Goal: Task Accomplishment & Management: Manage account settings

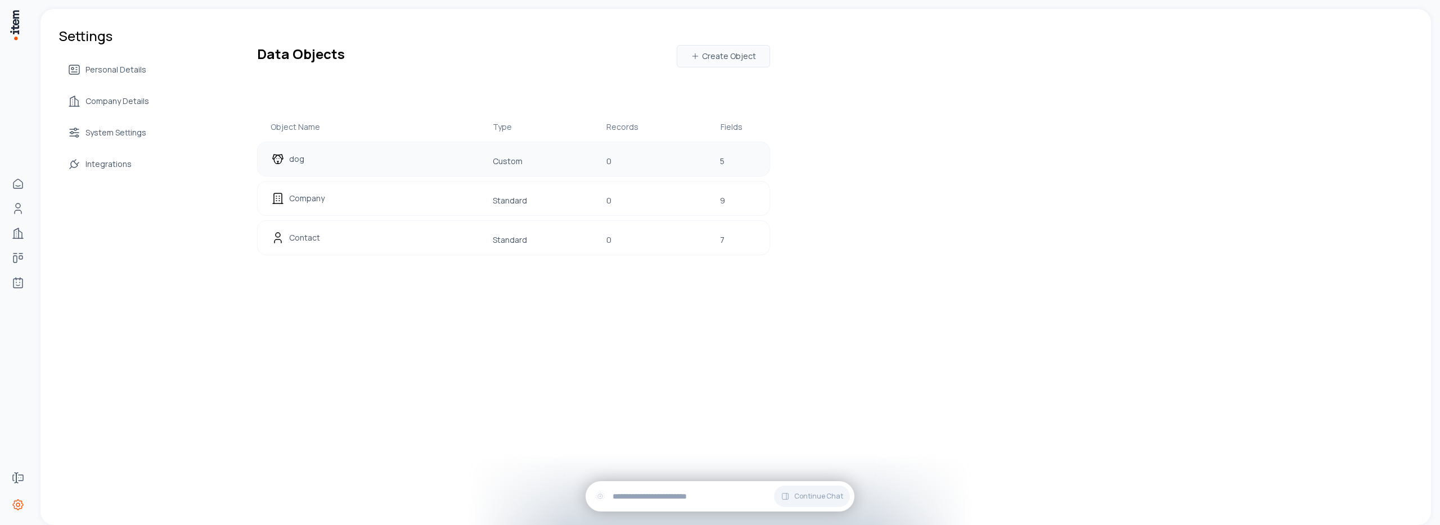
click at [447, 165] on div "dog Custom 0 5" at bounding box center [513, 159] width 513 height 35
